Goal: Task Accomplishment & Management: Use online tool/utility

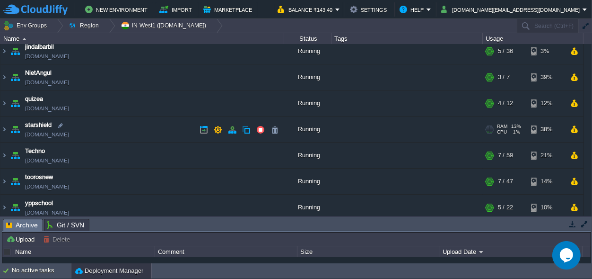
scroll to position [62, 0]
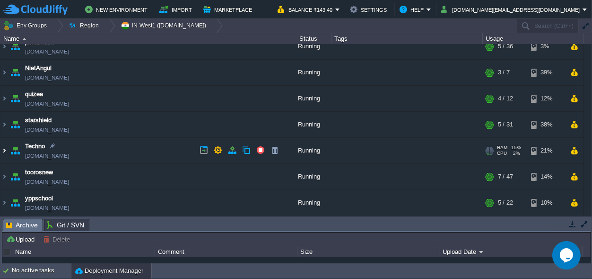
click at [4, 151] on img at bounding box center [4, 151] width 8 height 26
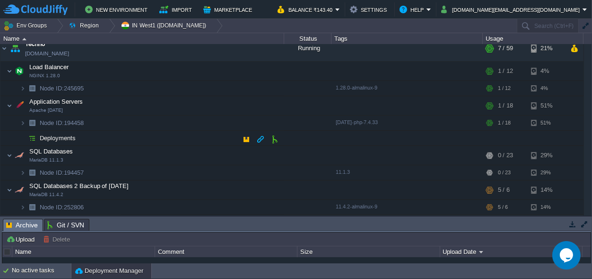
scroll to position [151, 0]
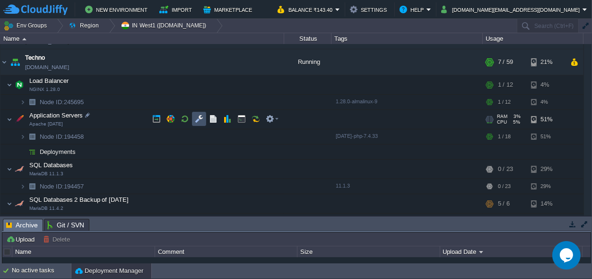
click at [197, 116] on button "button" at bounding box center [199, 119] width 9 height 9
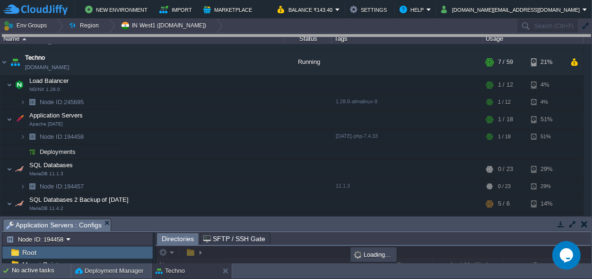
drag, startPoint x: 289, startPoint y: 227, endPoint x: 266, endPoint y: 0, distance: 227.3
click at [277, 18] on body "New Environment Import Marketplace Bonus ₹0.00 Upgrade Account Balance ₹143.40 …" at bounding box center [296, 139] width 592 height 279
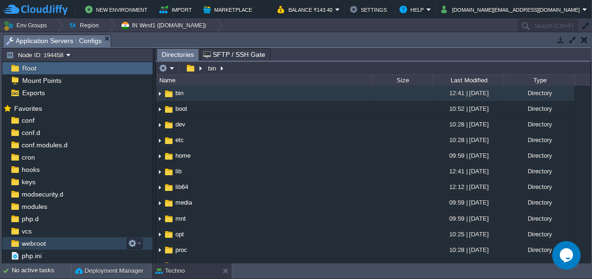
click at [32, 238] on div "webroot" at bounding box center [77, 243] width 150 height 12
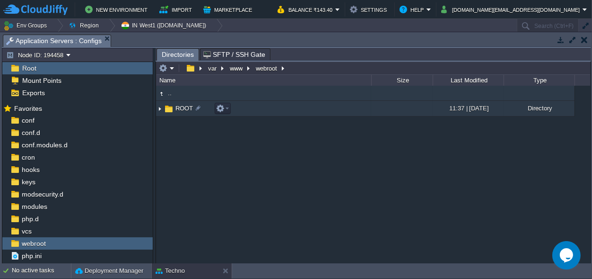
click at [182, 106] on span "ROOT" at bounding box center [184, 108] width 20 height 8
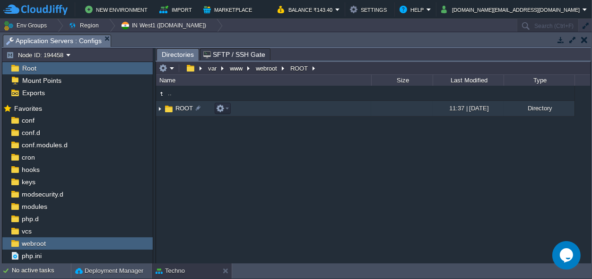
click at [182, 106] on span "ROOT" at bounding box center [184, 108] width 20 height 8
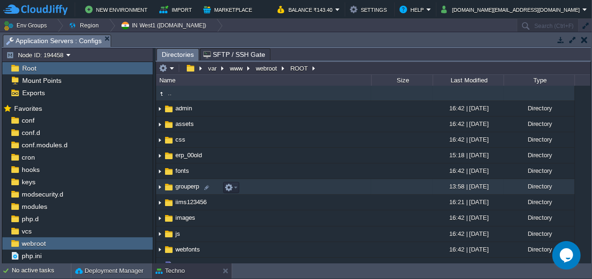
click at [187, 185] on span "grouperp" at bounding box center [187, 186] width 26 height 8
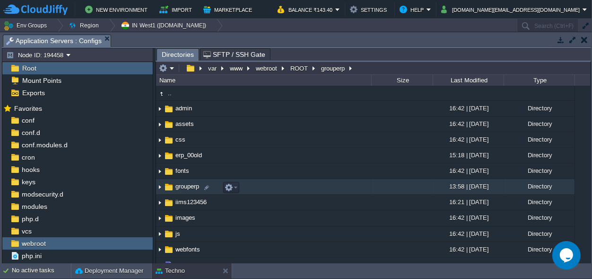
click at [187, 185] on span "grouperp" at bounding box center [187, 186] width 26 height 8
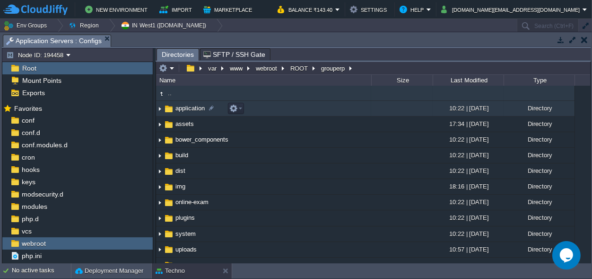
click at [189, 108] on span "application" at bounding box center [190, 108] width 32 height 8
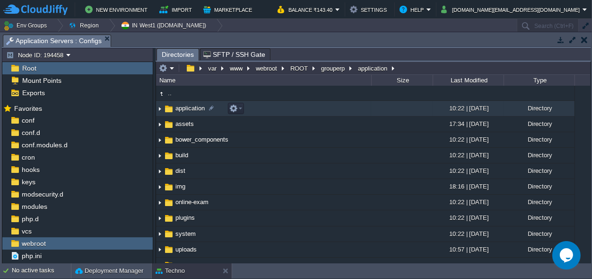
click at [189, 108] on span "application" at bounding box center [190, 108] width 32 height 8
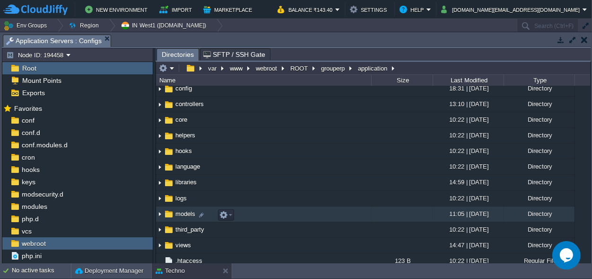
scroll to position [58, 0]
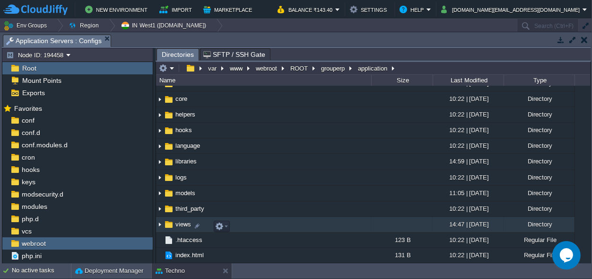
click at [181, 224] on span "views" at bounding box center [183, 224] width 18 height 8
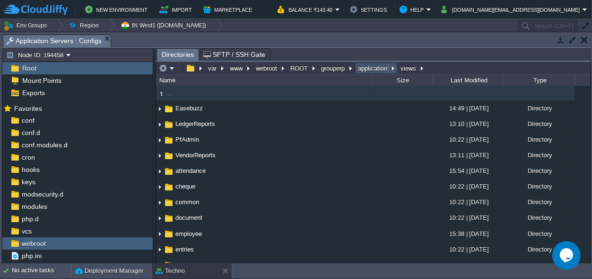
click at [369, 70] on button "application" at bounding box center [373, 68] width 33 height 9
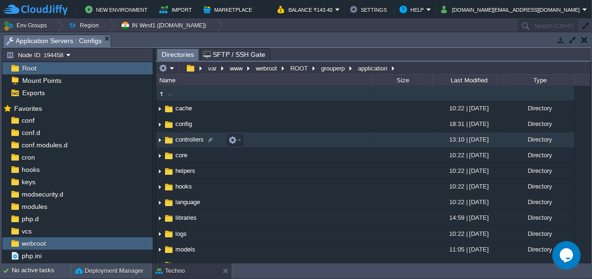
click at [190, 138] on span "controllers" at bounding box center [189, 139] width 31 height 8
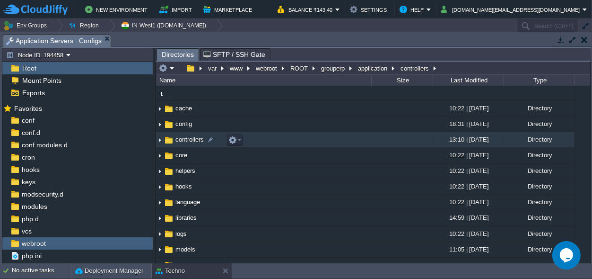
click at [190, 138] on span "controllers" at bounding box center [189, 139] width 31 height 8
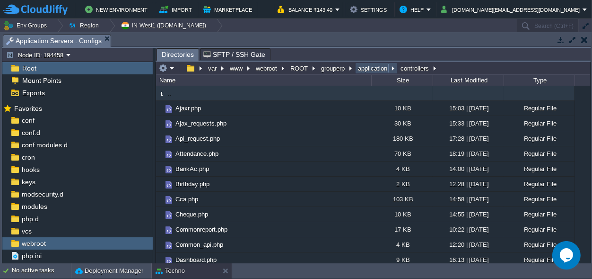
click at [368, 68] on button "application" at bounding box center [373, 68] width 33 height 9
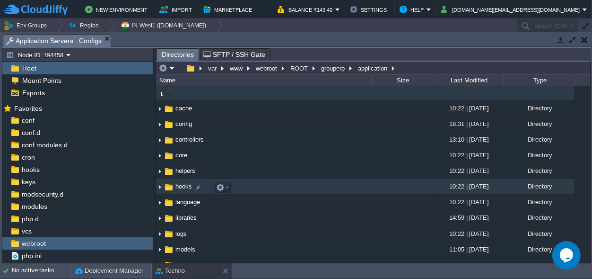
scroll to position [58, 0]
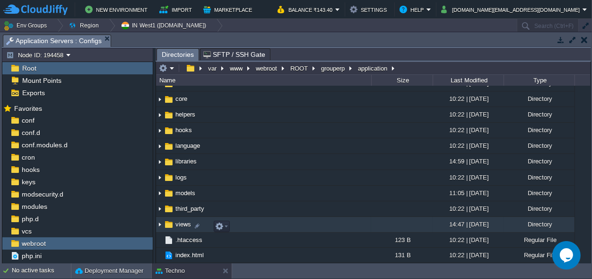
click at [186, 227] on span "views" at bounding box center [183, 224] width 18 height 8
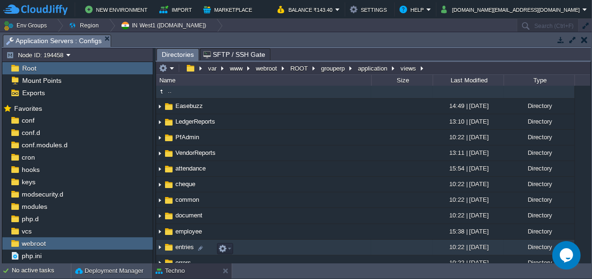
scroll to position [0, 0]
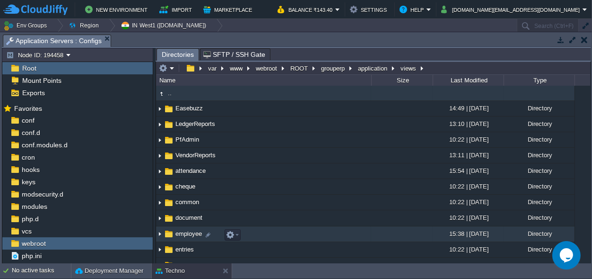
click at [185, 233] on span "employee" at bounding box center [188, 233] width 29 height 8
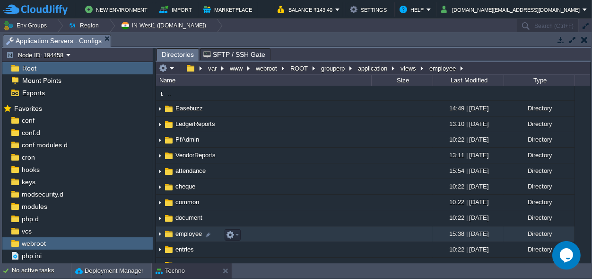
click at [185, 233] on span "employee" at bounding box center [188, 233] width 29 height 8
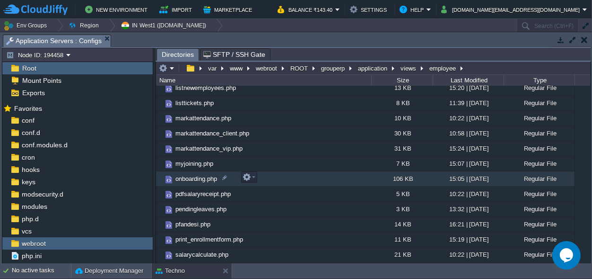
scroll to position [442, 0]
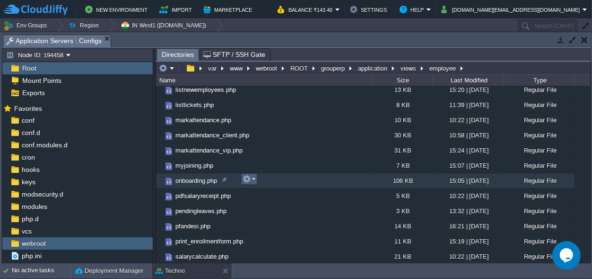
click at [252, 180] on em at bounding box center [249, 179] width 13 height 9
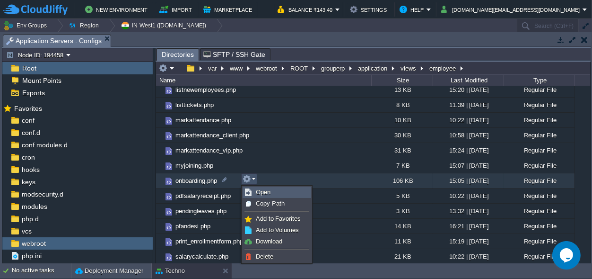
click at [263, 190] on span "Open" at bounding box center [263, 191] width 15 height 7
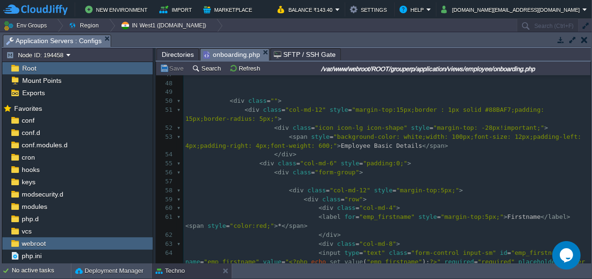
scroll to position [0, 0]
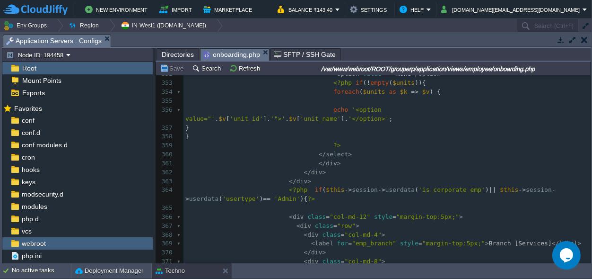
click at [380, 141] on pre "?>" at bounding box center [387, 145] width 407 height 9
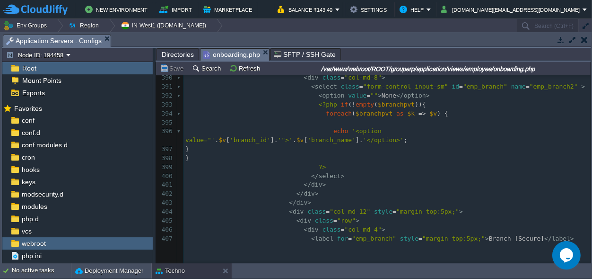
scroll to position [3893, 0]
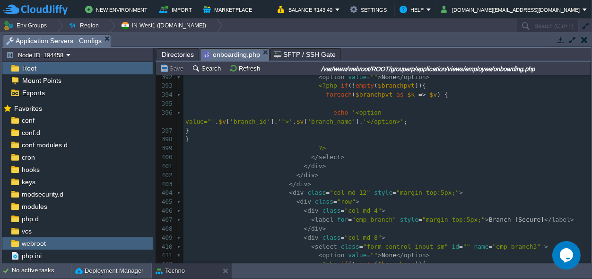
click at [395, 162] on pre "</ div >" at bounding box center [387, 166] width 407 height 9
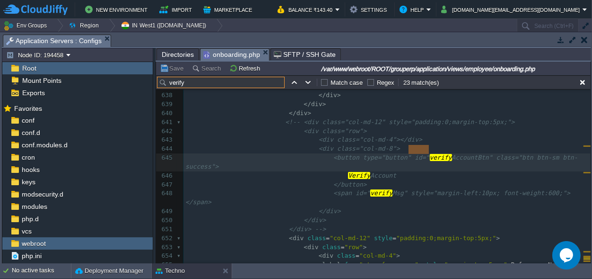
scroll to position [6278, 0]
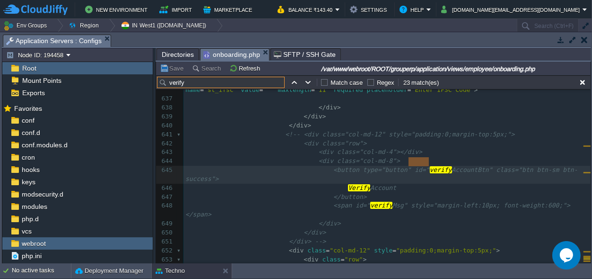
type input "verify"
click at [288, 124] on div "x < input type = "file" class = "form-control input-sm" id = "police verify " n…" at bounding box center [387, 161] width 407 height 526
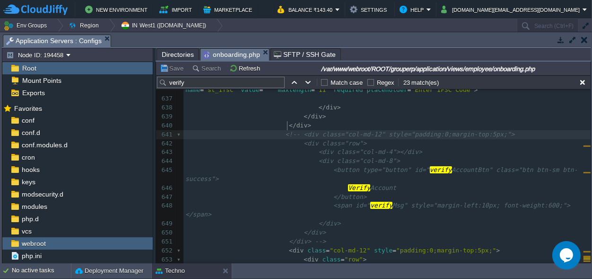
type textarea "<!--"
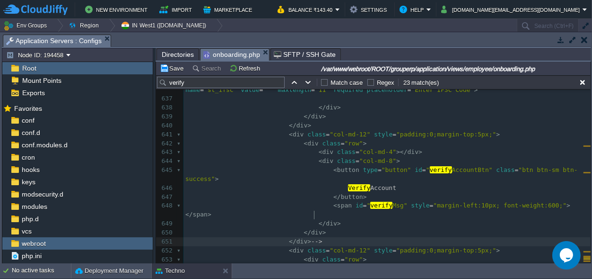
type textarea "-->"
drag, startPoint x: 323, startPoint y: 215, endPoint x: 303, endPoint y: 213, distance: 19.9
type textarea "</div>"
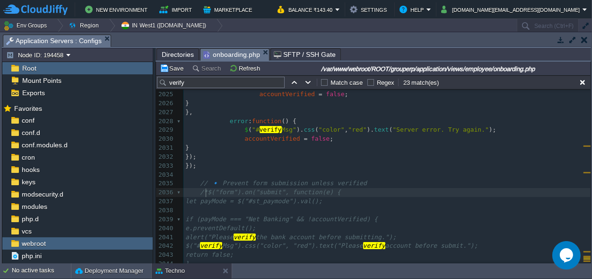
type textarea "/*"
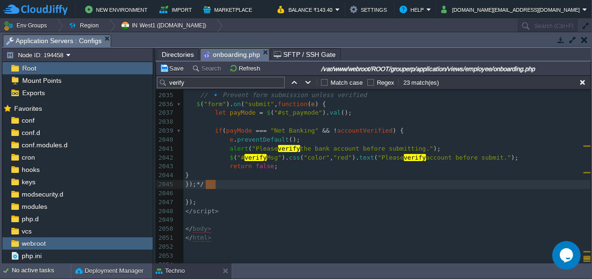
type textarea "*/"
drag, startPoint x: 223, startPoint y: 183, endPoint x: 210, endPoint y: 184, distance: 13.8
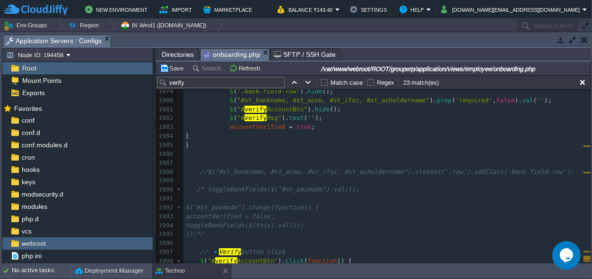
click at [205, 168] on span "//$("#st_bankname, #st_acno, #st_ifsc, #st_acholdername").closest('.row').addCl…" at bounding box center [387, 171] width 374 height 7
click at [202, 185] on span "/* toggleBankFields($("#st_paymode").val());" at bounding box center [277, 188] width 163 height 7
type textarea "/*"
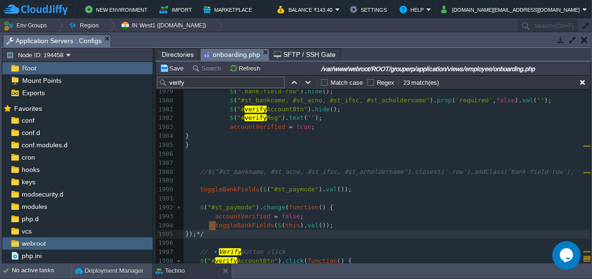
type textarea "*/"
drag, startPoint x: 224, startPoint y: 222, endPoint x: 210, endPoint y: 223, distance: 14.2
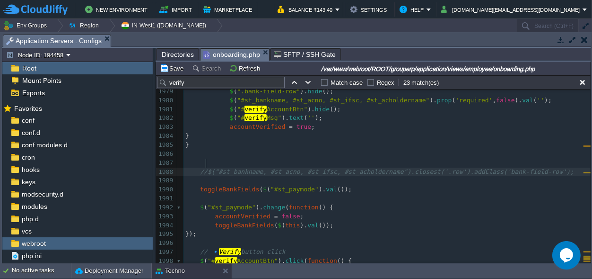
click at [206, 160] on div "xxxxxxxxxx < input type = "file" class = "form-control input-sm" id = "police v…" at bounding box center [387, 221] width 407 height 446
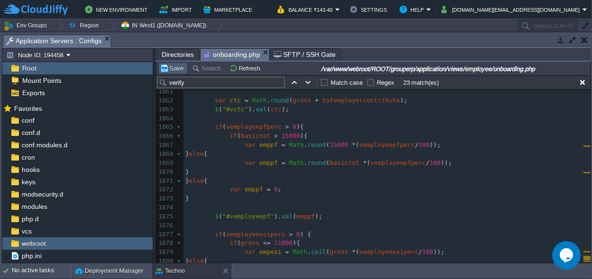
click at [173, 72] on button "Save" at bounding box center [173, 68] width 26 height 9
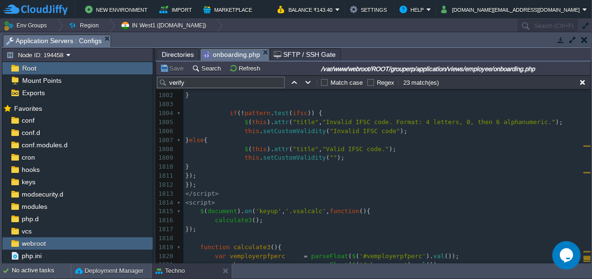
scroll to position [17354, 0]
click at [293, 87] on td at bounding box center [294, 82] width 11 height 11
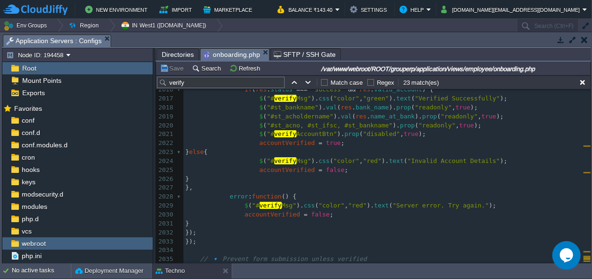
scroll to position [19208, 0]
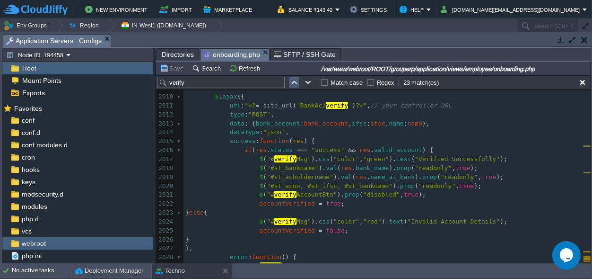
click at [297, 83] on button "button" at bounding box center [294, 82] width 9 height 9
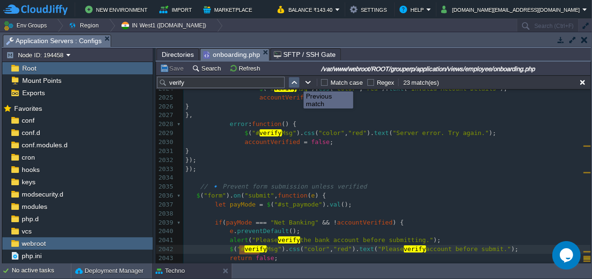
click at [297, 83] on button "button" at bounding box center [294, 82] width 9 height 9
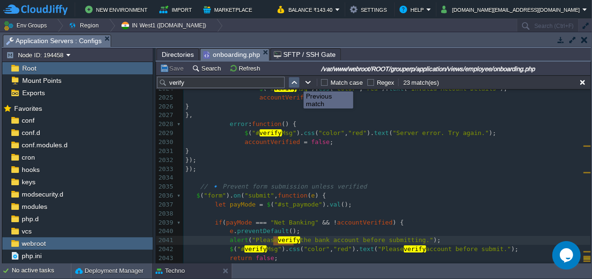
click at [297, 83] on button "button" at bounding box center [294, 82] width 9 height 9
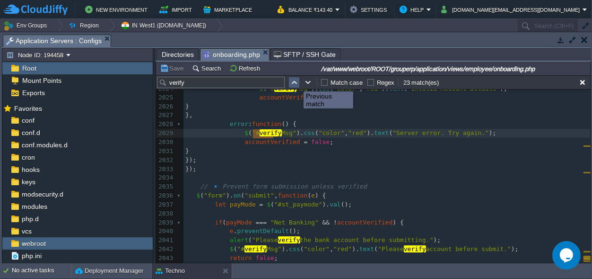
click at [297, 83] on button "button" at bounding box center [294, 82] width 9 height 9
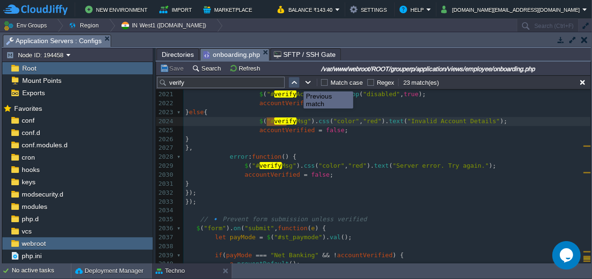
click at [297, 83] on button "button" at bounding box center [294, 82] width 9 height 9
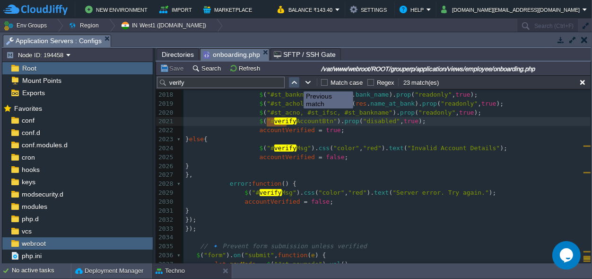
click at [297, 83] on button "button" at bounding box center [294, 82] width 9 height 9
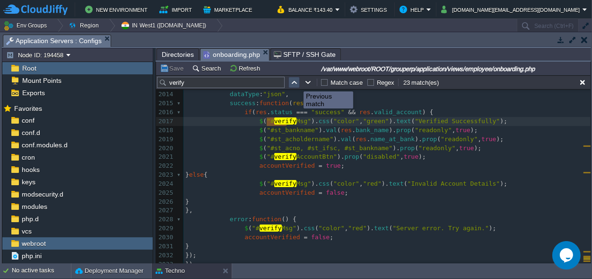
click at [297, 83] on button "button" at bounding box center [294, 82] width 9 height 9
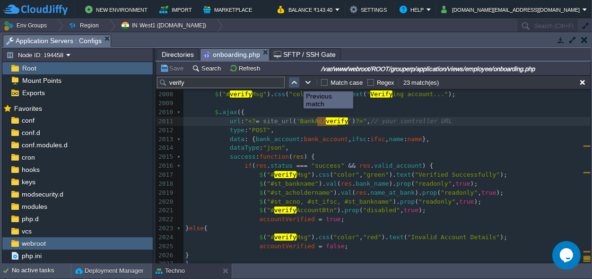
click at [297, 83] on button "button" at bounding box center [294, 82] width 9 height 9
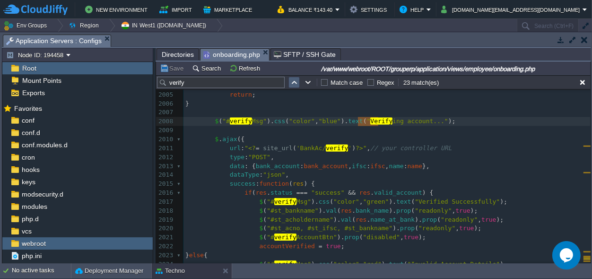
click at [297, 83] on button "button" at bounding box center [294, 82] width 9 height 9
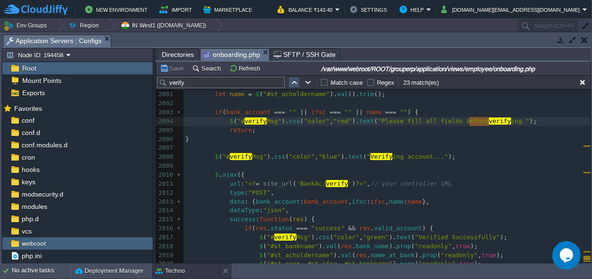
click at [297, 83] on button "button" at bounding box center [294, 82] width 9 height 9
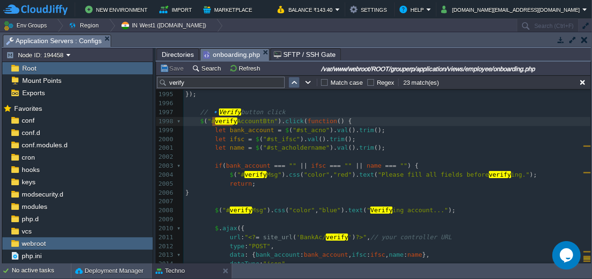
click at [297, 83] on button "button" at bounding box center [294, 82] width 9 height 9
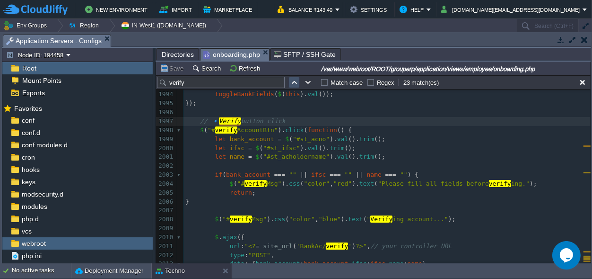
click at [297, 83] on button "button" at bounding box center [294, 82] width 9 height 9
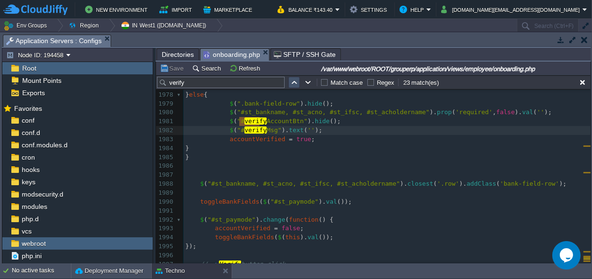
click at [297, 83] on button "button" at bounding box center [294, 82] width 9 height 9
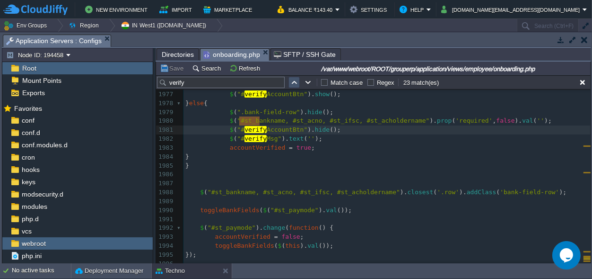
click at [297, 83] on button "button" at bounding box center [294, 82] width 9 height 9
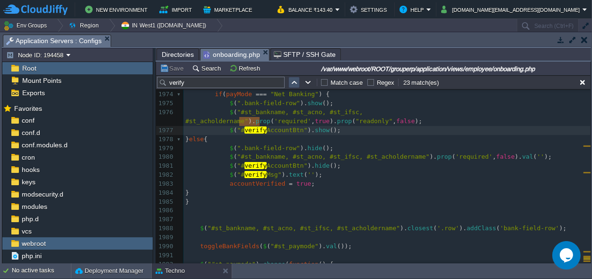
click at [297, 83] on button "button" at bounding box center [294, 82] width 9 height 9
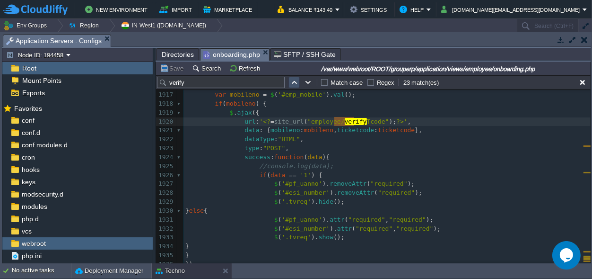
click at [297, 83] on button "button" at bounding box center [294, 82] width 9 height 9
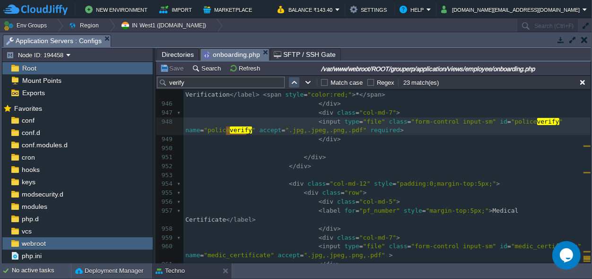
click at [297, 83] on button "button" at bounding box center [294, 82] width 9 height 9
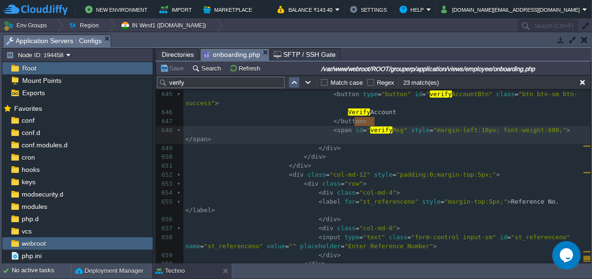
click at [297, 83] on button "button" at bounding box center [294, 82] width 9 height 9
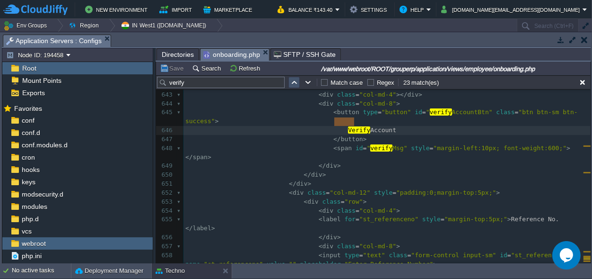
click at [297, 83] on button "button" at bounding box center [294, 82] width 9 height 9
type textarea "verify"
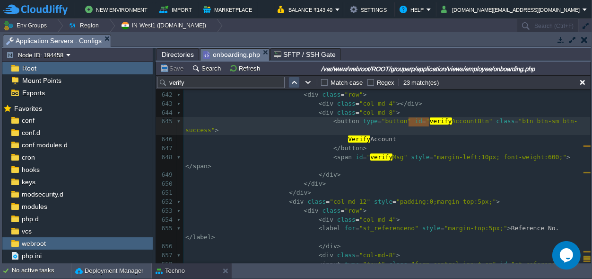
click at [297, 83] on button "button" at bounding box center [294, 82] width 9 height 9
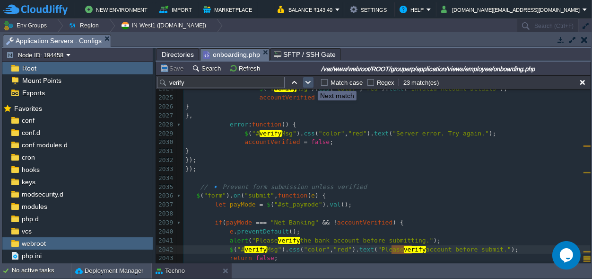
click at [311, 82] on button "button" at bounding box center [308, 82] width 9 height 9
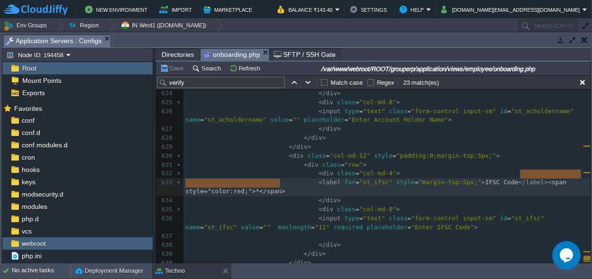
type textarea "<span style="color:red;">*</span>"
drag, startPoint x: 282, startPoint y: 181, endPoint x: 518, endPoint y: 175, distance: 236.7
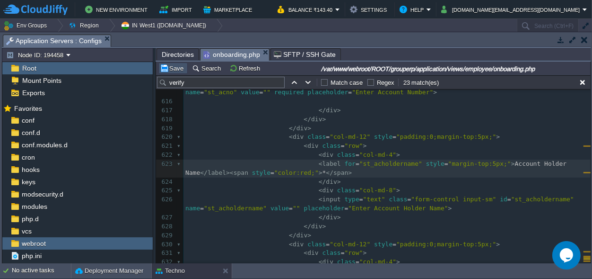
click at [177, 65] on button "Save" at bounding box center [173, 68] width 26 height 9
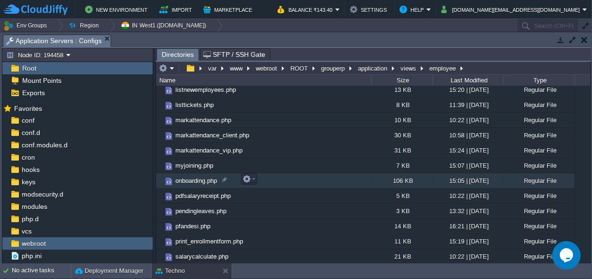
scroll to position [442, 0]
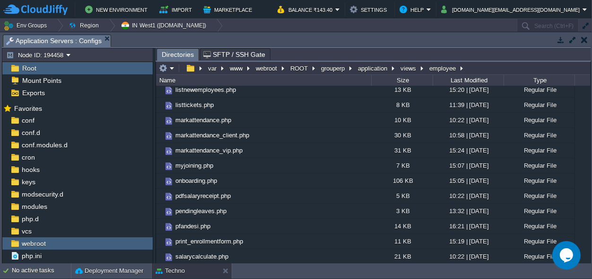
click at [169, 52] on span "Directories" at bounding box center [178, 55] width 32 height 12
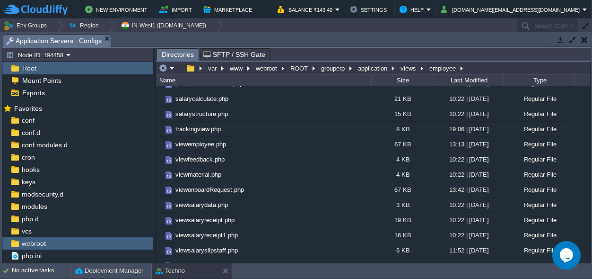
scroll to position [609, 0]
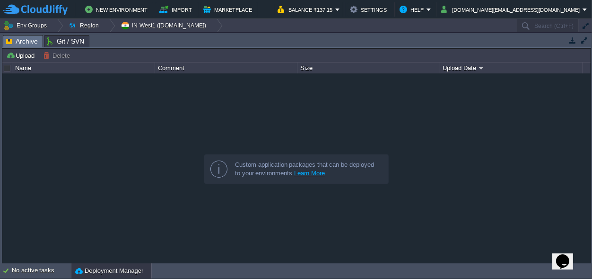
drag, startPoint x: 279, startPoint y: 43, endPoint x: 208, endPoint y: 239, distance: 209.0
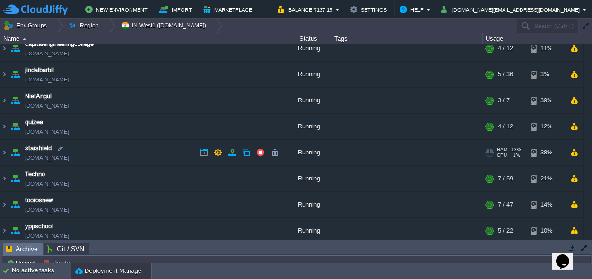
scroll to position [39, 0]
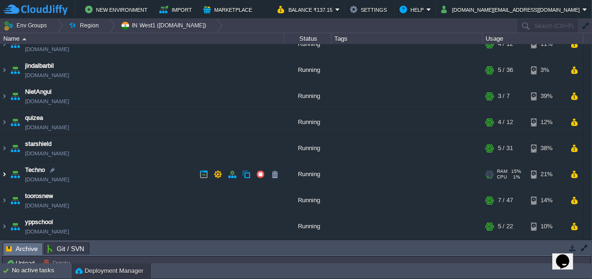
click at [6, 173] on img at bounding box center [4, 174] width 8 height 26
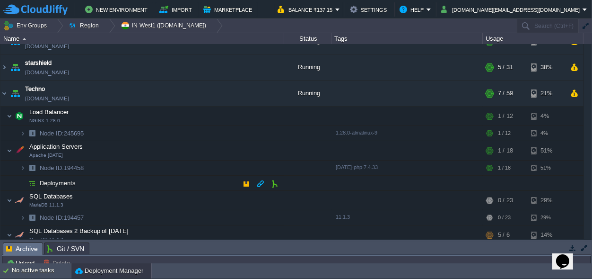
scroll to position [127, 0]
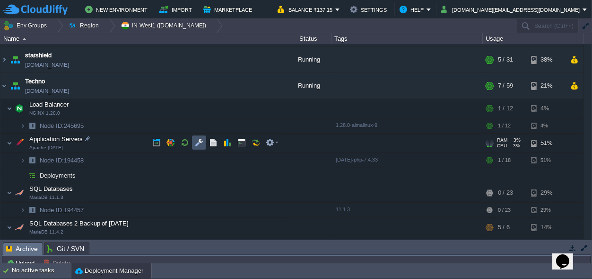
click at [201, 141] on button "button" at bounding box center [199, 142] width 9 height 9
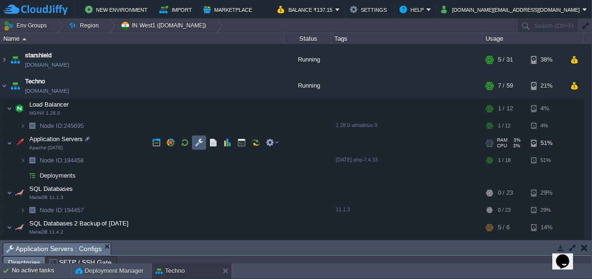
scroll to position [15, 0]
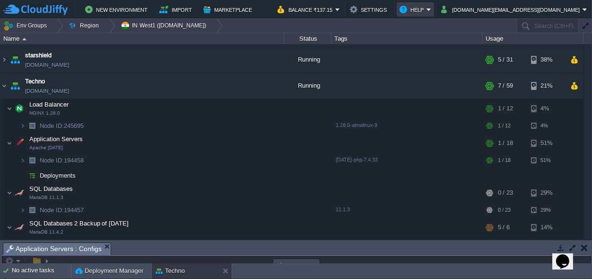
click at [427, 8] on button "Help" at bounding box center [413, 9] width 27 height 11
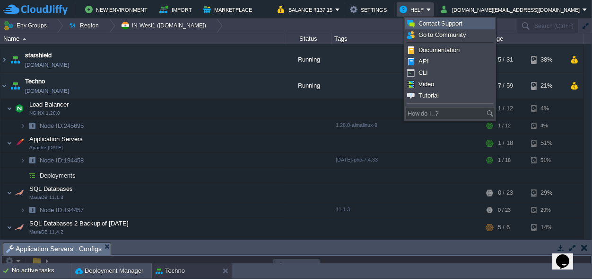
click at [444, 20] on span "Contact Support" at bounding box center [441, 23] width 44 height 7
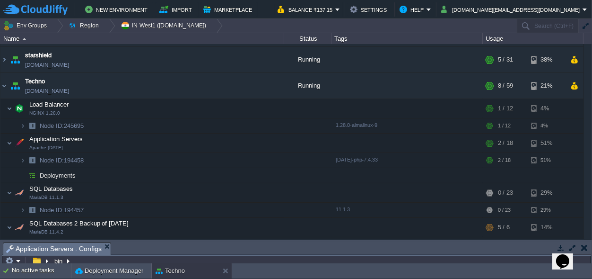
scroll to position [0, 0]
click at [183, 268] on button "Techno" at bounding box center [170, 270] width 29 height 9
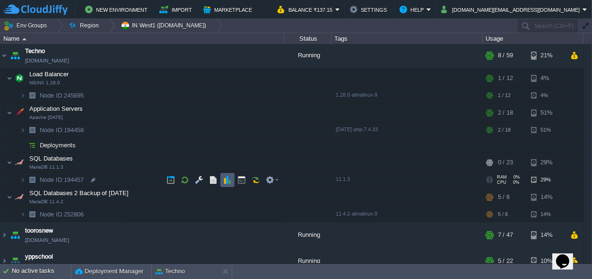
scroll to position [168, 0]
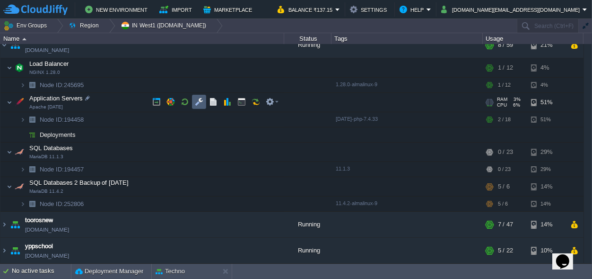
click at [194, 97] on td at bounding box center [199, 102] width 14 height 14
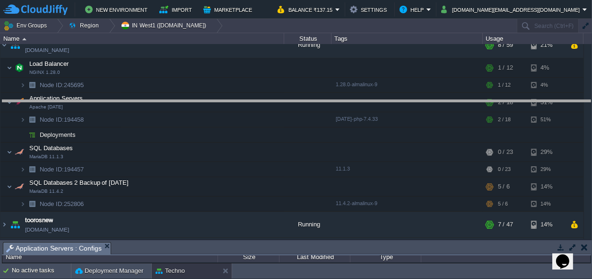
drag, startPoint x: 152, startPoint y: 246, endPoint x: 143, endPoint y: -37, distance: 282.6
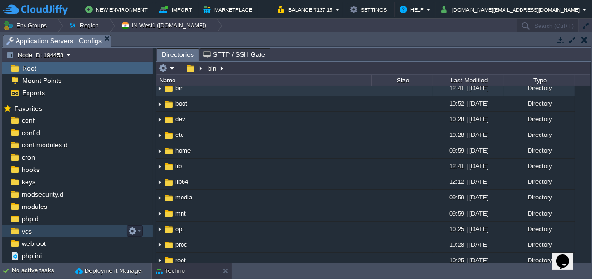
scroll to position [9, 0]
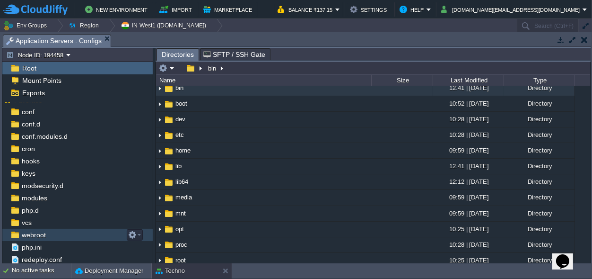
click at [31, 234] on span "webroot" at bounding box center [33, 234] width 27 height 9
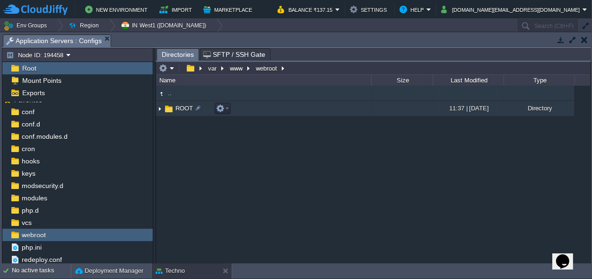
click at [180, 106] on span "ROOT" at bounding box center [184, 108] width 20 height 8
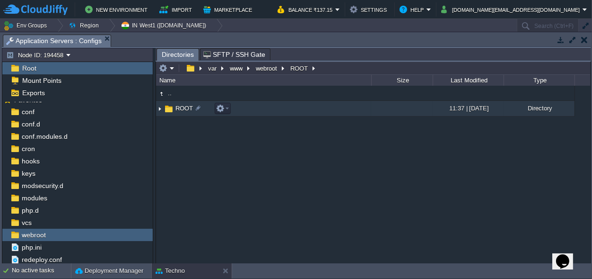
click at [180, 106] on span "ROOT" at bounding box center [184, 108] width 20 height 8
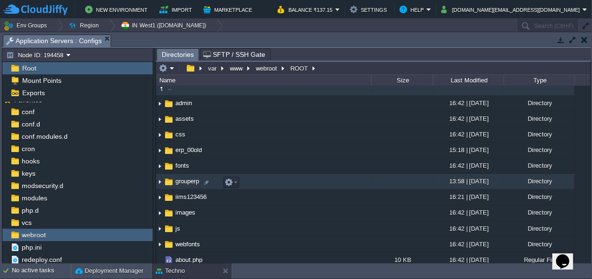
click at [185, 185] on span "grouperp" at bounding box center [187, 181] width 26 height 8
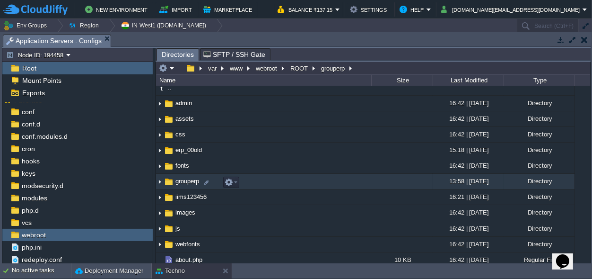
click at [185, 185] on span "grouperp" at bounding box center [187, 181] width 26 height 8
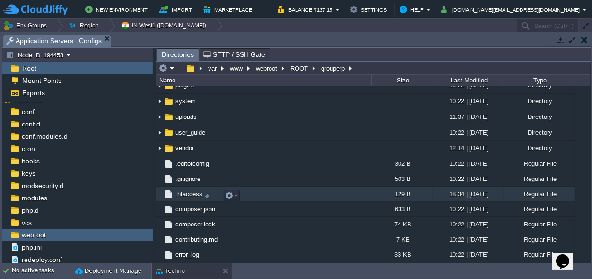
scroll to position [0, 0]
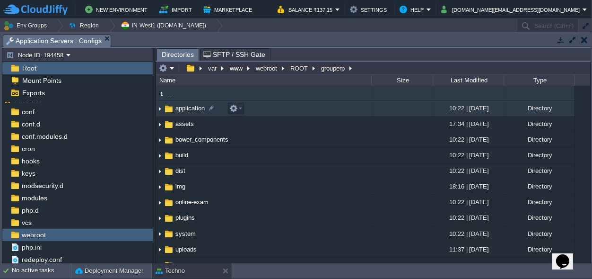
click at [180, 108] on span "application" at bounding box center [190, 108] width 32 height 8
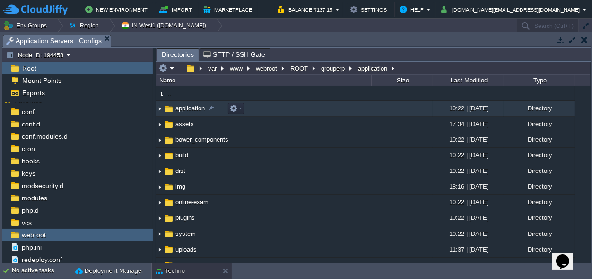
click at [180, 108] on span "application" at bounding box center [190, 108] width 32 height 8
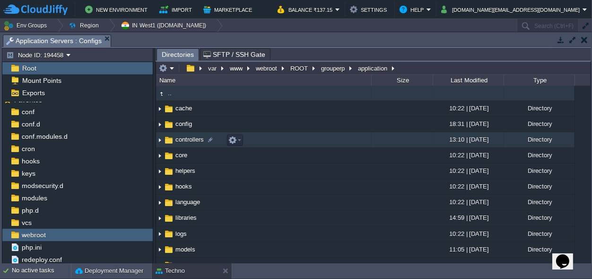
click at [190, 141] on span "controllers" at bounding box center [189, 139] width 31 height 8
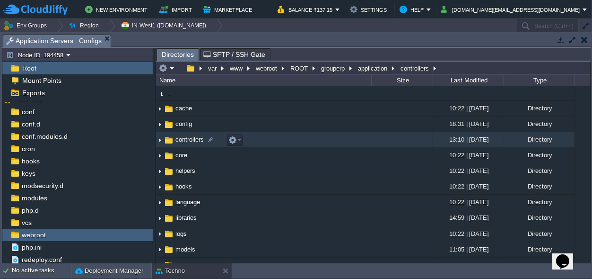
click at [190, 141] on span "controllers" at bounding box center [189, 139] width 31 height 8
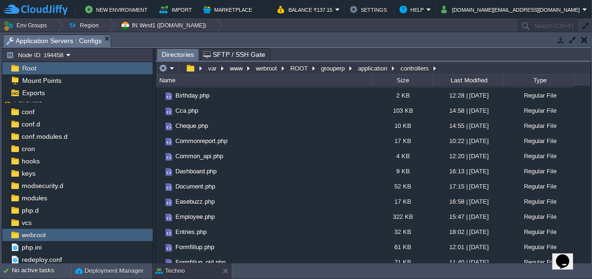
scroll to position [93, 0]
